Goal: Entertainment & Leisure: Consume media (video, audio)

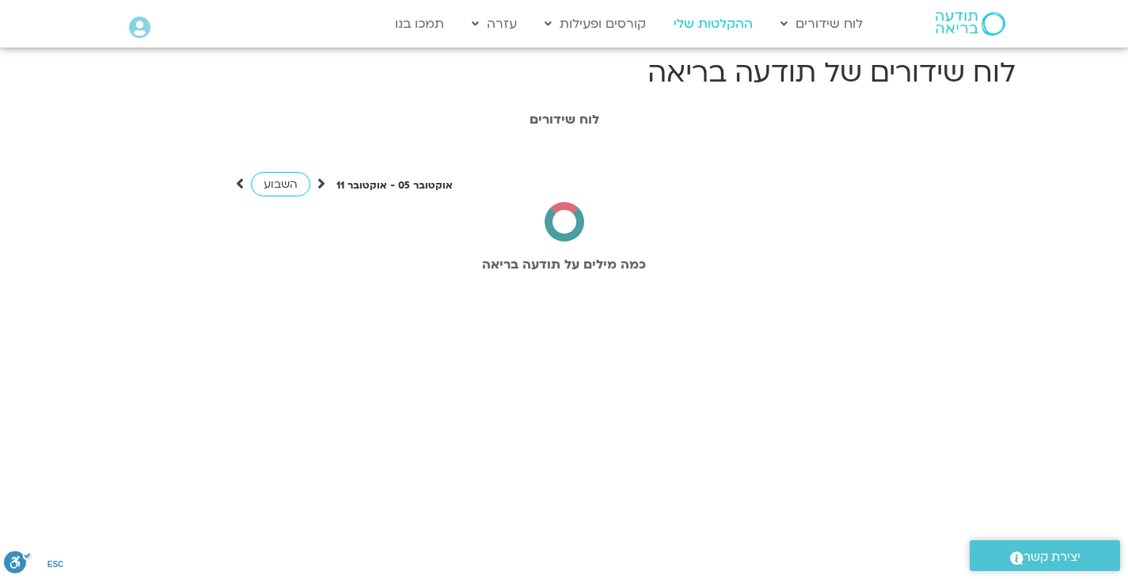
click at [706, 28] on link "ההקלטות שלי" at bounding box center [713, 24] width 95 height 30
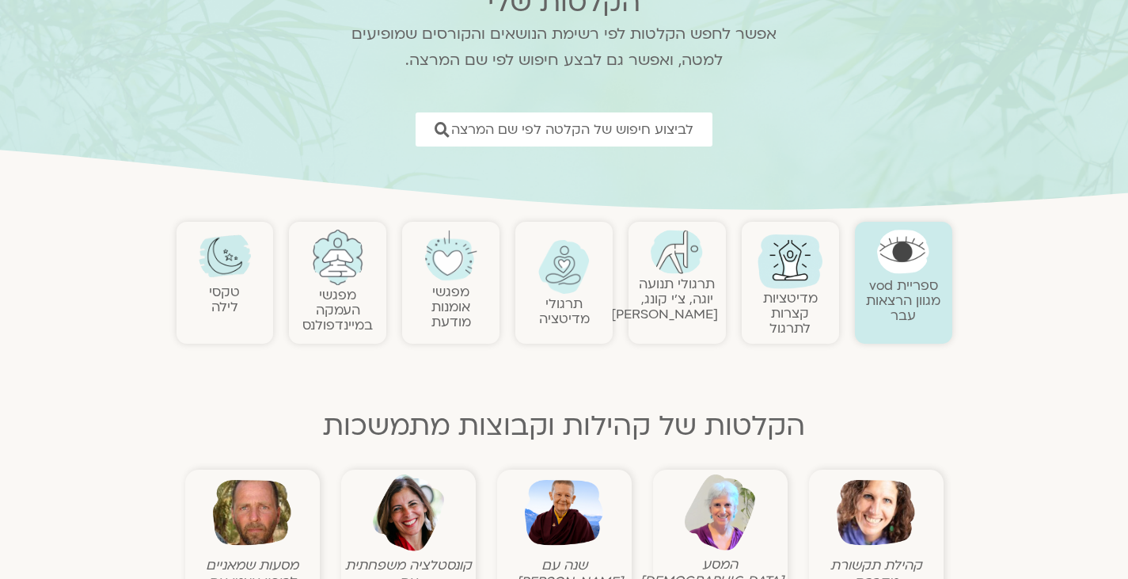
scroll to position [139, 0]
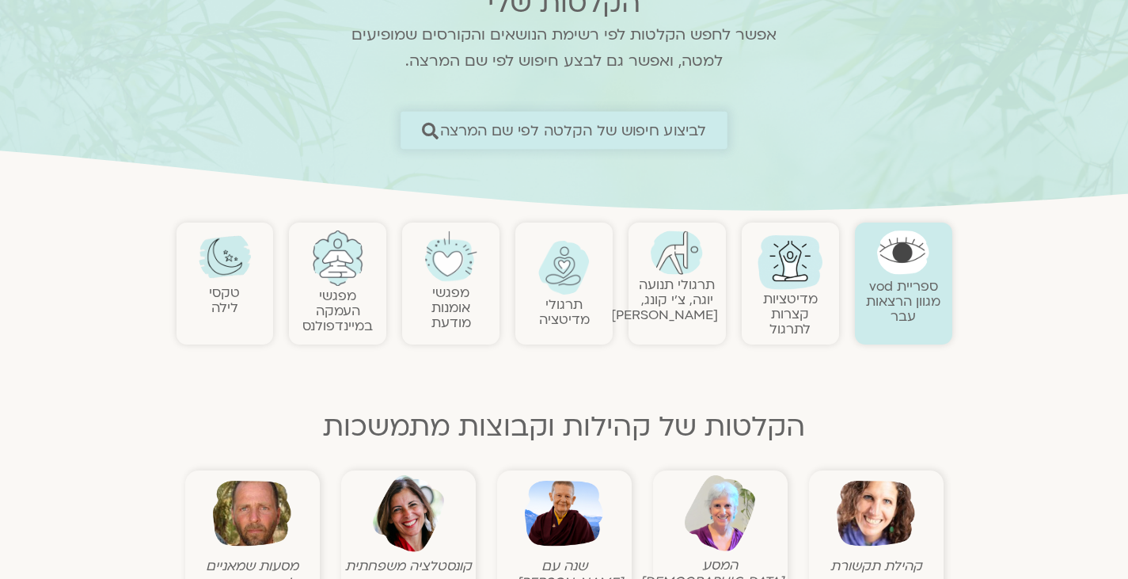
click at [553, 136] on span "לביצוע חיפוש של הקלטה לפי שם המרצה" at bounding box center [573, 130] width 267 height 17
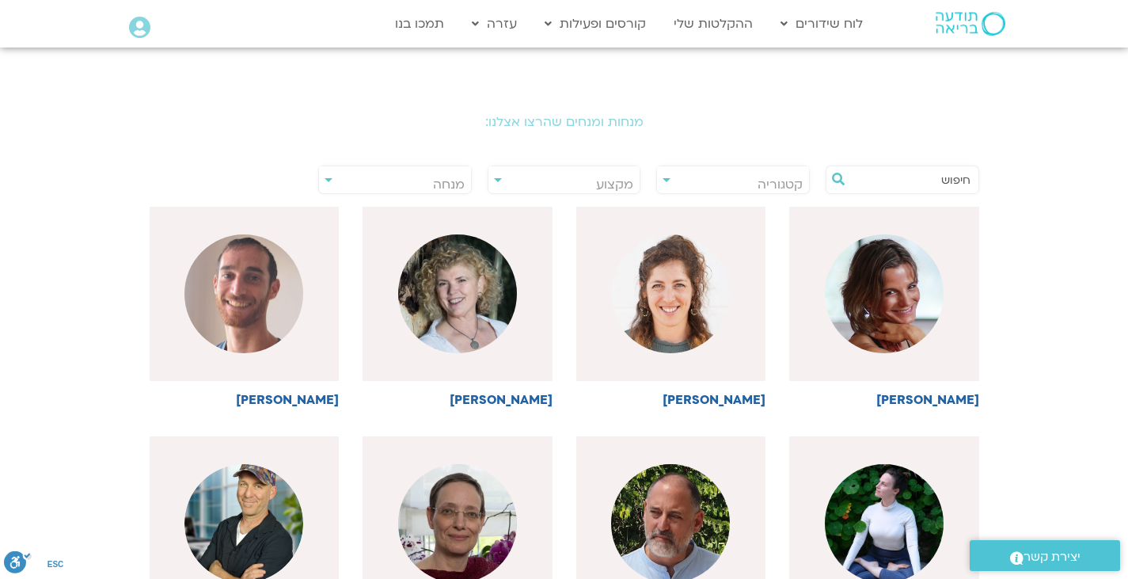
scroll to position [282, 0]
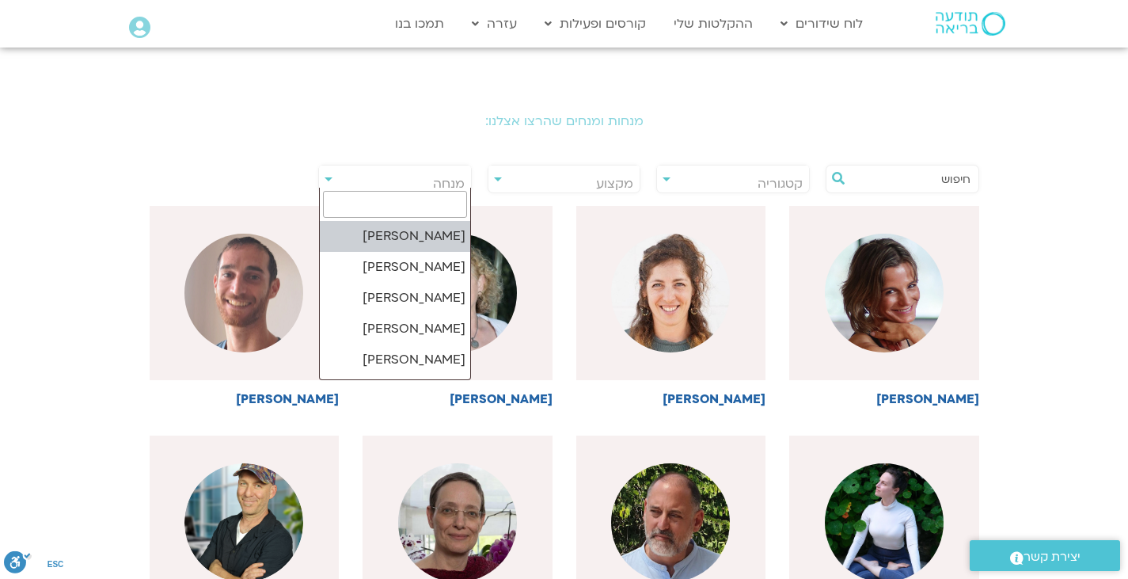
click at [438, 182] on span "מנחה" at bounding box center [449, 183] width 32 height 17
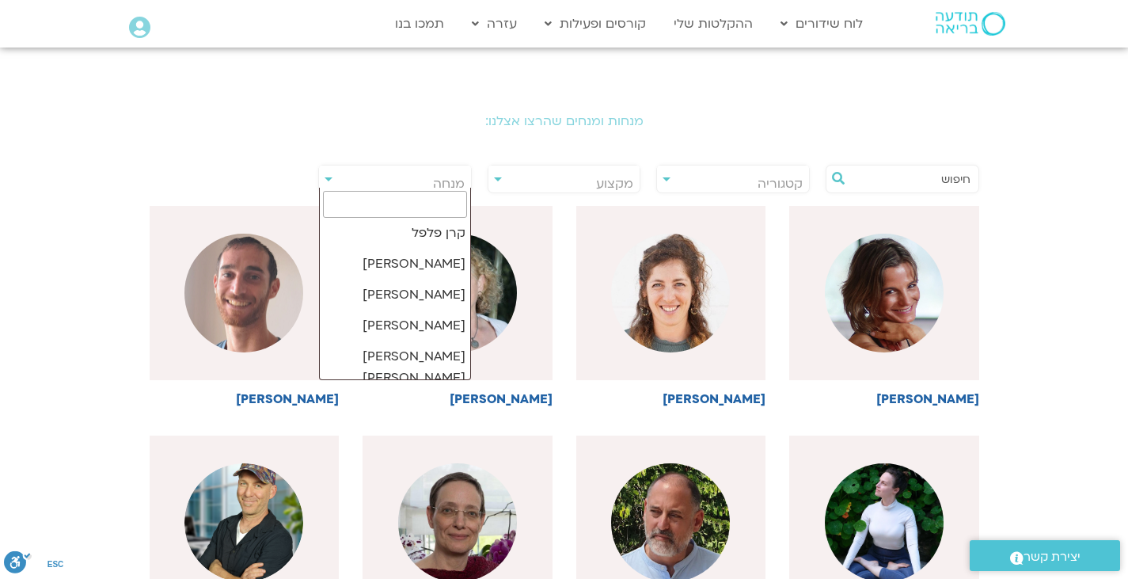
scroll to position [2469, 0]
select select "*****"
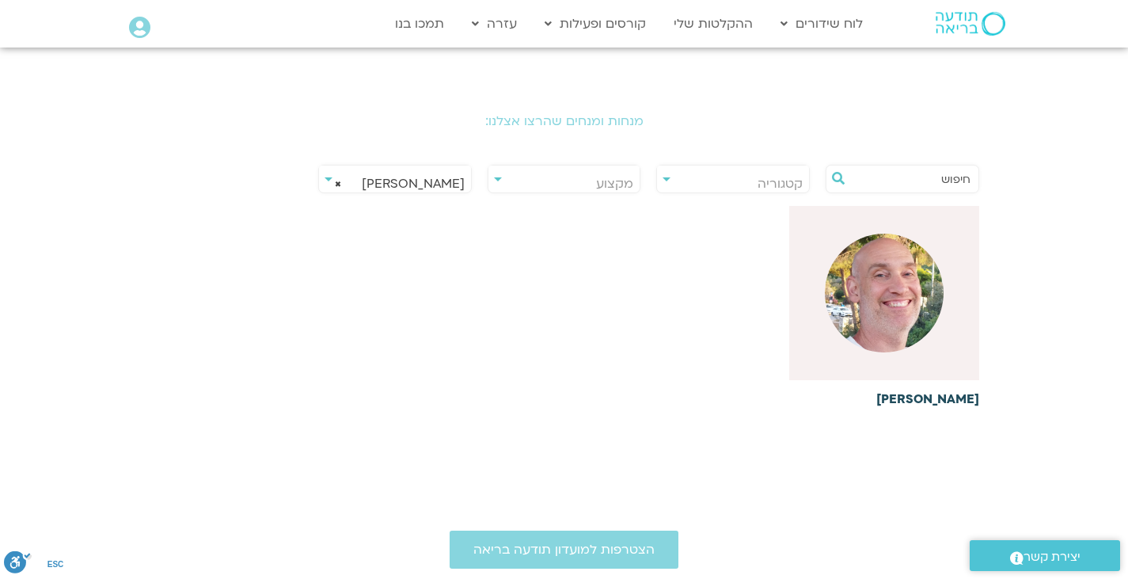
click at [864, 327] on img at bounding box center [884, 293] width 119 height 119
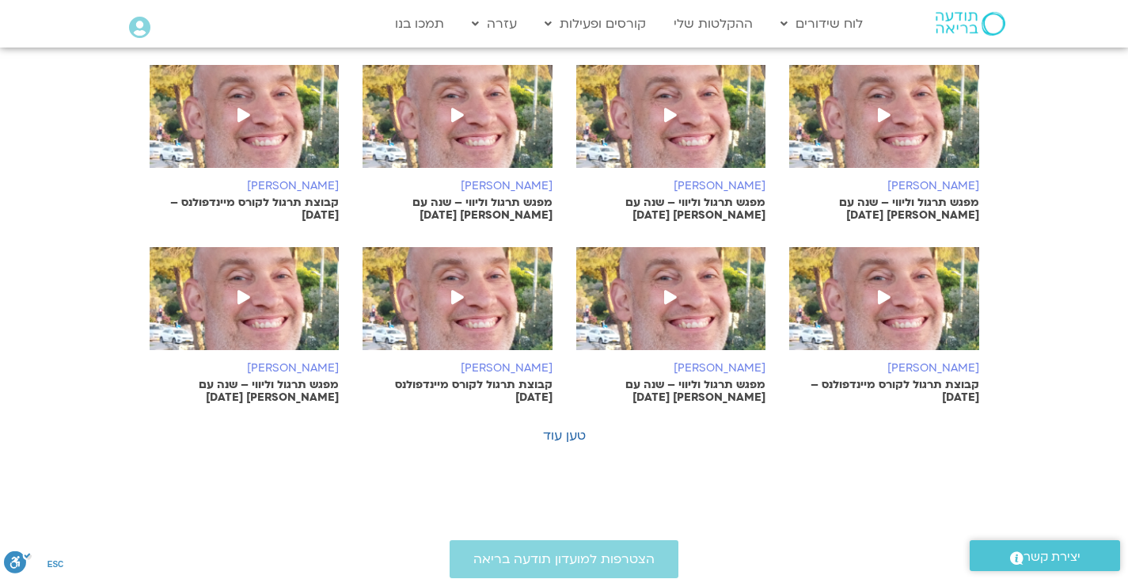
scroll to position [986, 0]
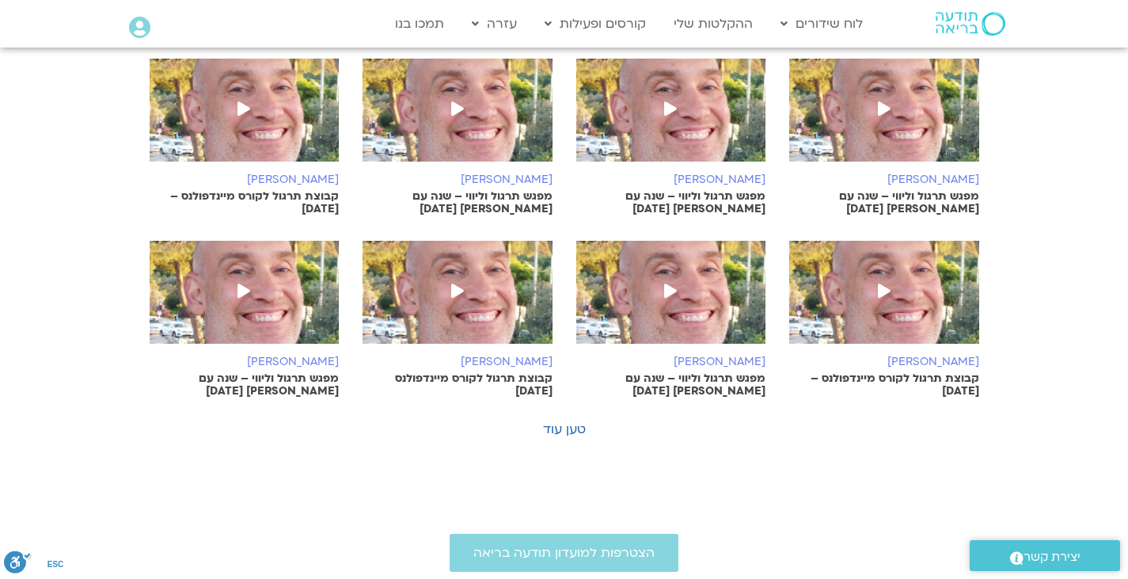
click at [898, 380] on p "קבוצת תרגול לקורס מיינדפולנס – 22.7.25" at bounding box center [884, 384] width 190 height 25
click at [313, 195] on p "קבוצת תרגול לקורס מיינדפולנס – 29.7.25" at bounding box center [245, 202] width 190 height 25
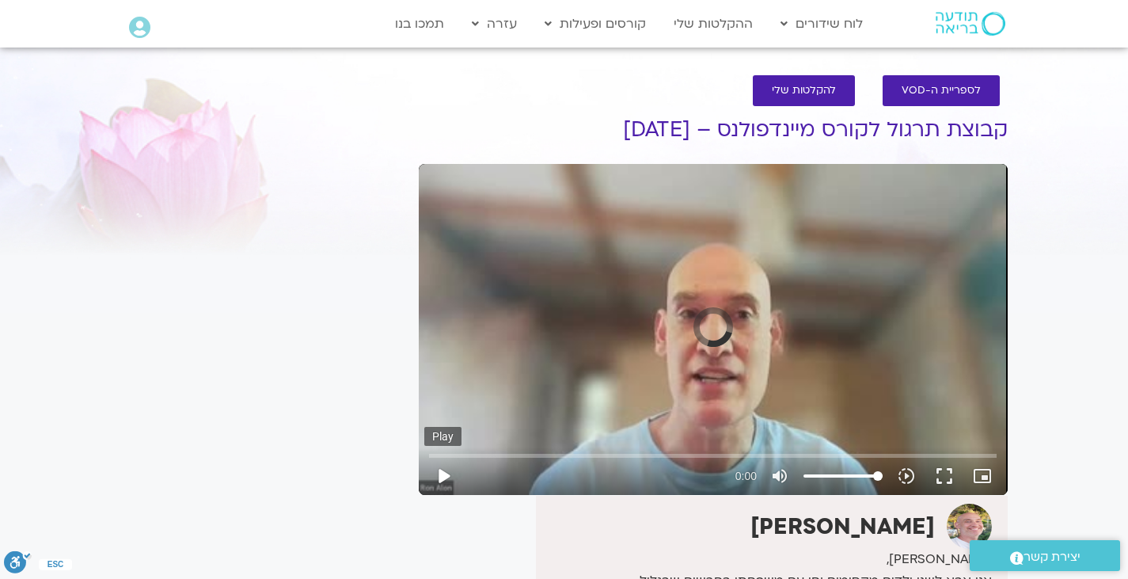
click at [438, 472] on button "play_arrow" at bounding box center [443, 476] width 38 height 38
click at [439, 475] on button "play_arrow" at bounding box center [443, 476] width 38 height 38
click at [454, 453] on input "Seek" at bounding box center [713, 454] width 568 height 9
click at [485, 452] on input "Seek" at bounding box center [713, 454] width 568 height 9
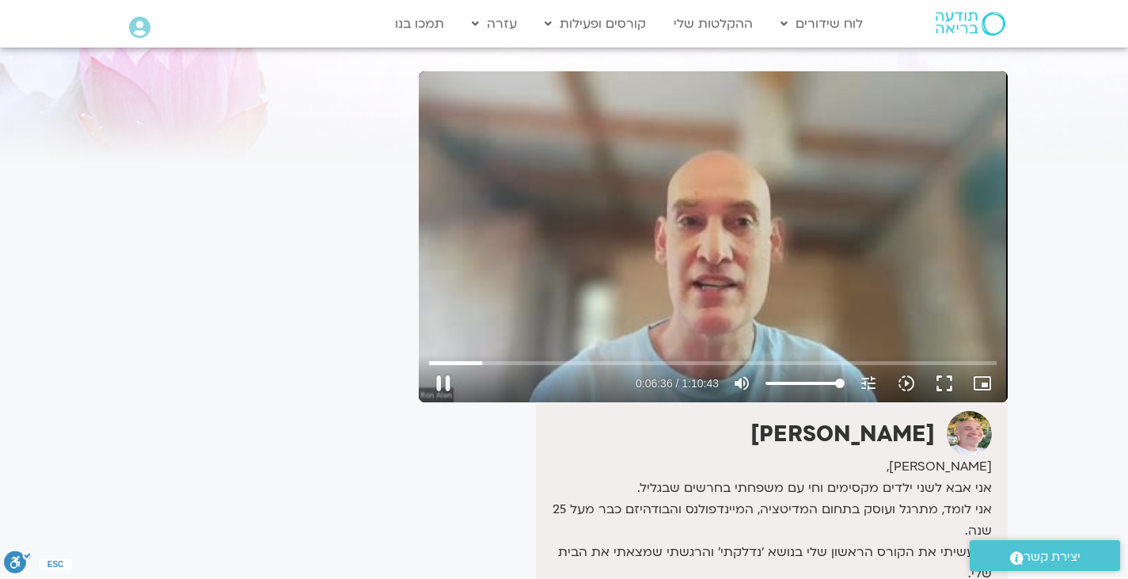
scroll to position [93, 0]
click at [522, 362] on input "Seek" at bounding box center [713, 361] width 568 height 9
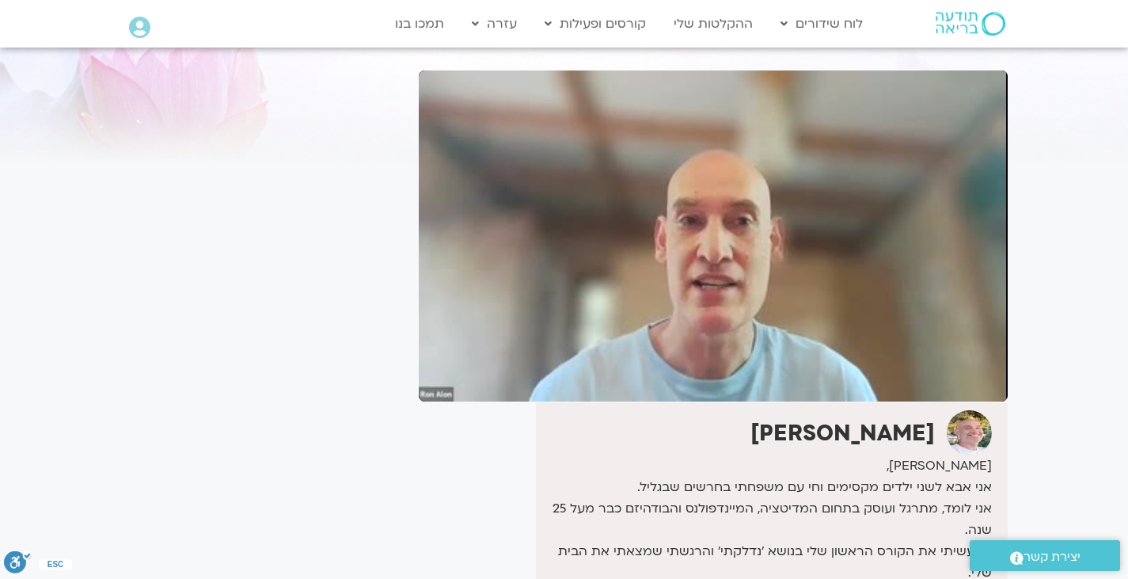
type input "907.332133"
